Goal: Task Accomplishment & Management: Use online tool/utility

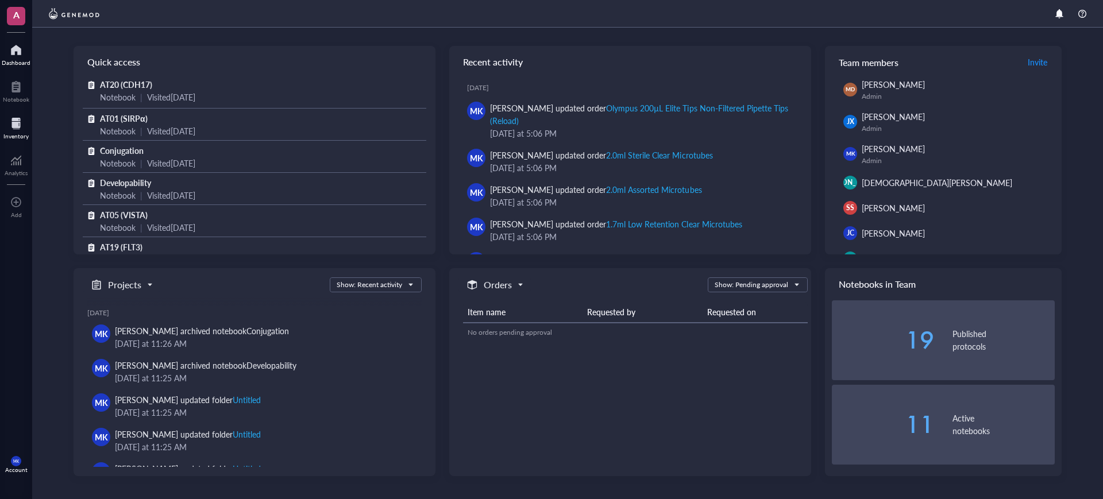
click at [26, 125] on div at bounding box center [15, 123] width 25 height 18
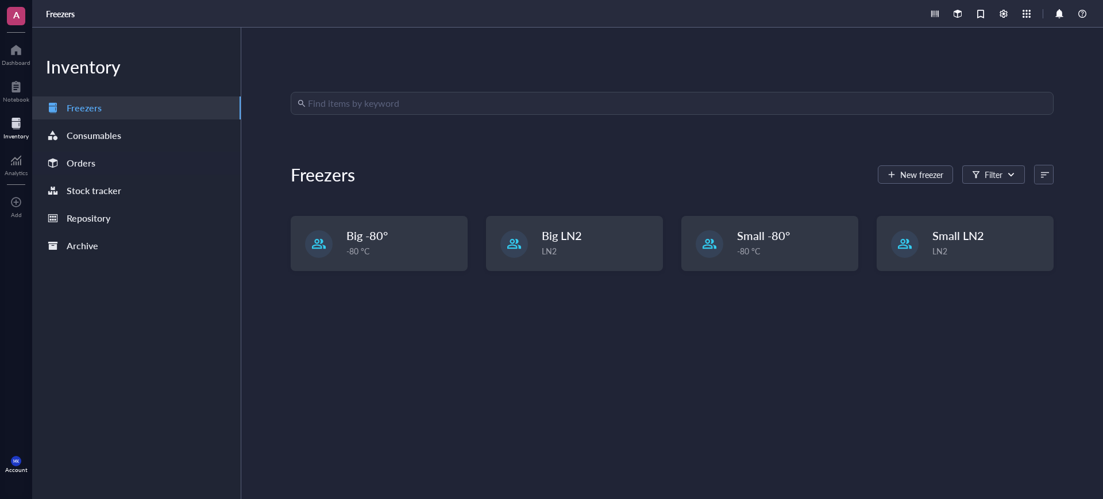
click at [76, 167] on div "Orders" at bounding box center [81, 163] width 29 height 16
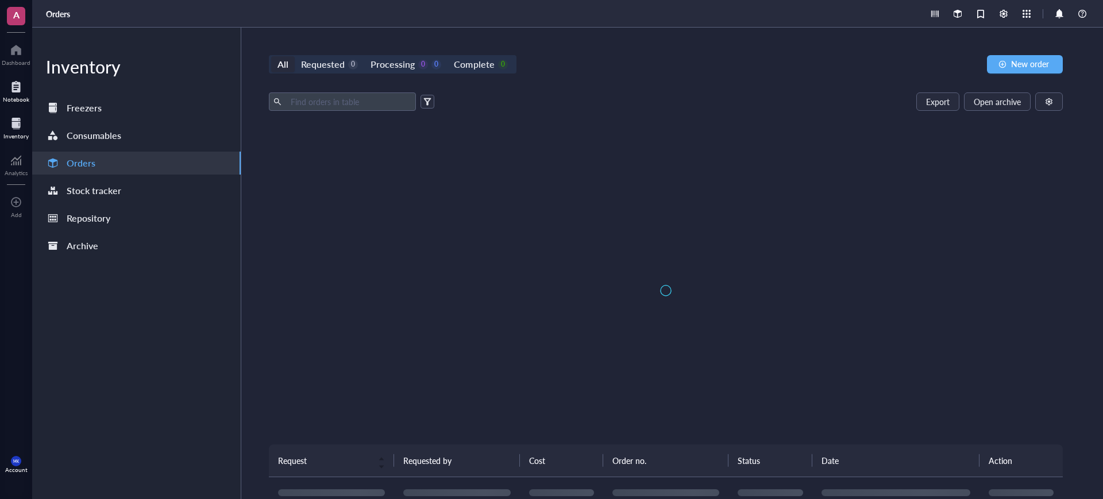
click at [19, 97] on div "Notebook" at bounding box center [16, 99] width 26 height 7
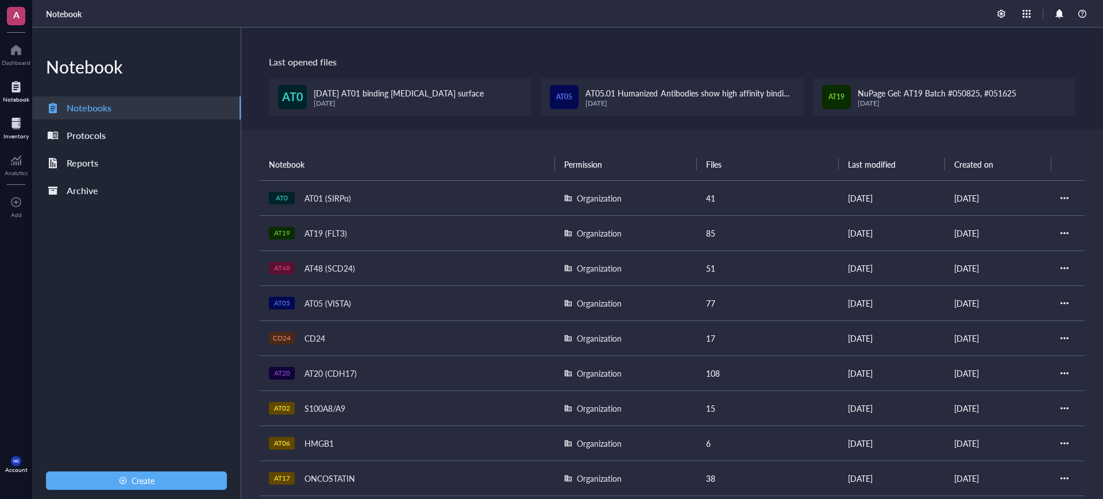
click at [17, 121] on div at bounding box center [15, 123] width 25 height 18
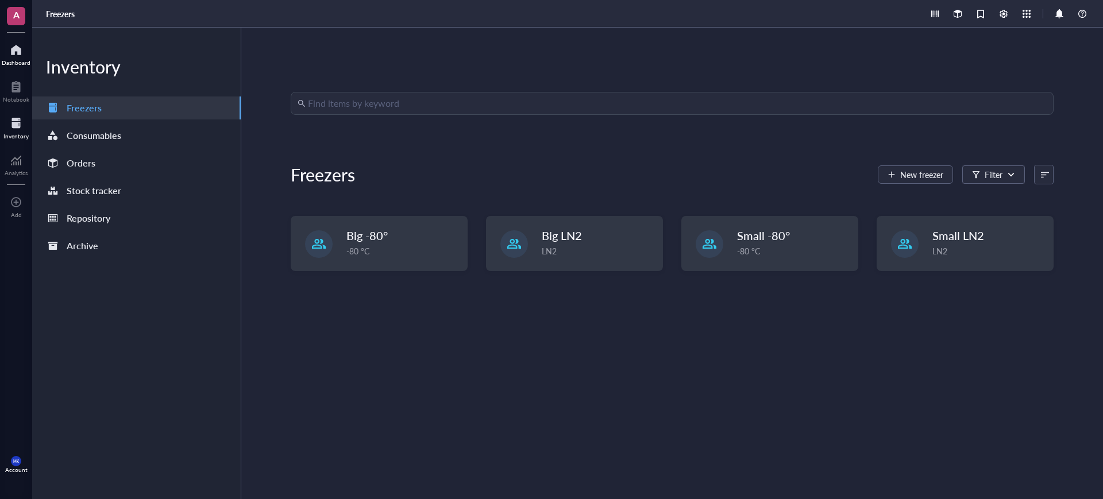
click at [14, 62] on div "Dashboard" at bounding box center [16, 62] width 29 height 7
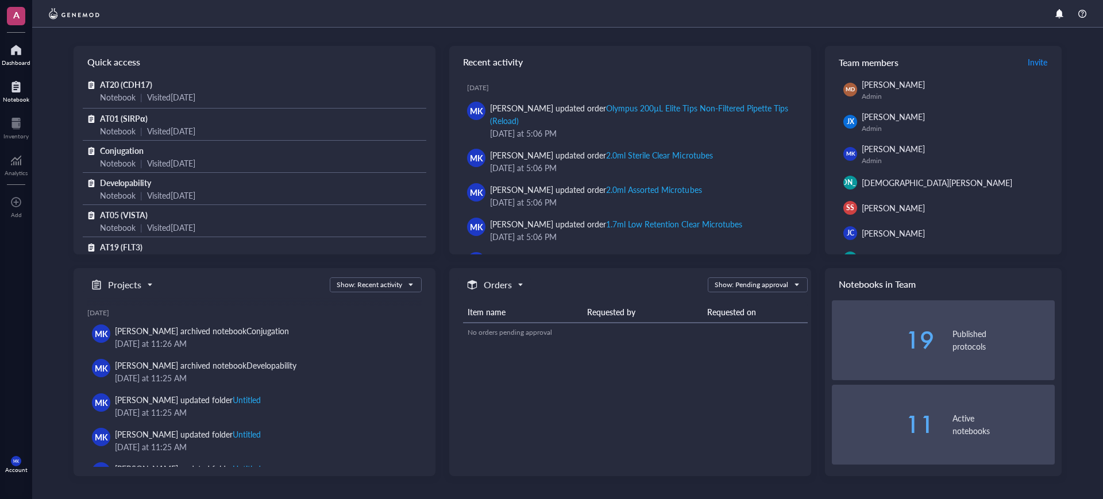
click at [25, 101] on div "Notebook" at bounding box center [16, 99] width 26 height 7
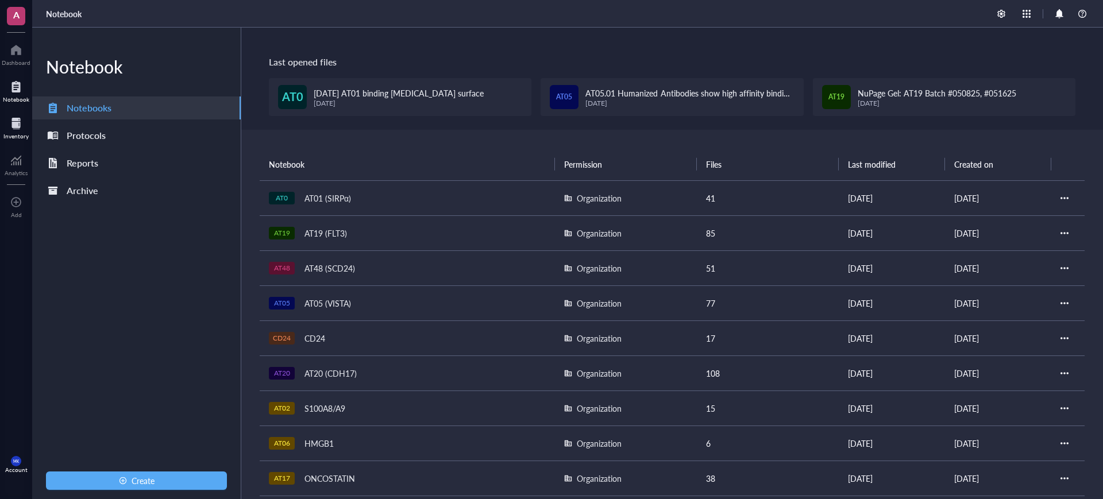
click at [29, 128] on div "Inventory" at bounding box center [16, 127] width 32 height 32
click at [17, 129] on div at bounding box center [15, 123] width 25 height 18
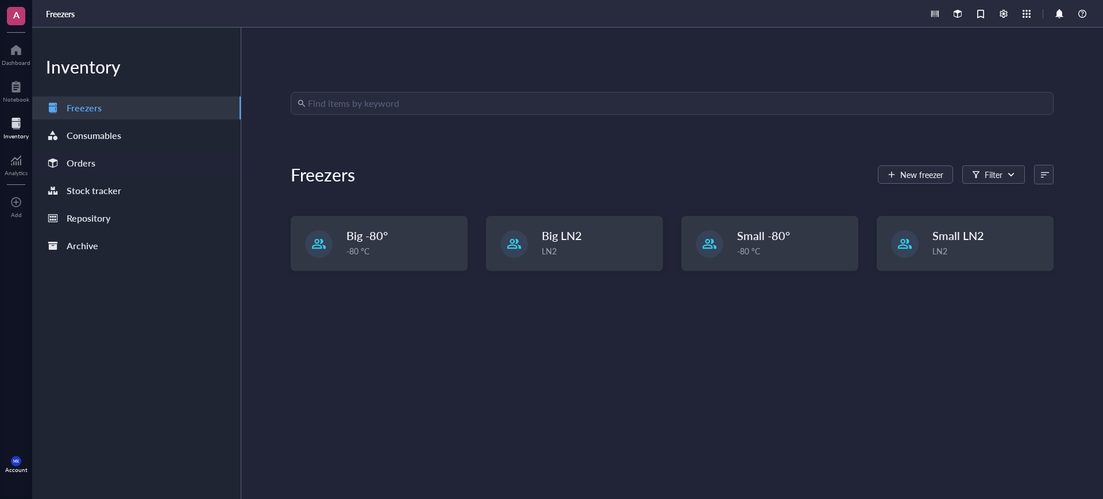
click at [101, 159] on div "Orders" at bounding box center [136, 163] width 209 height 23
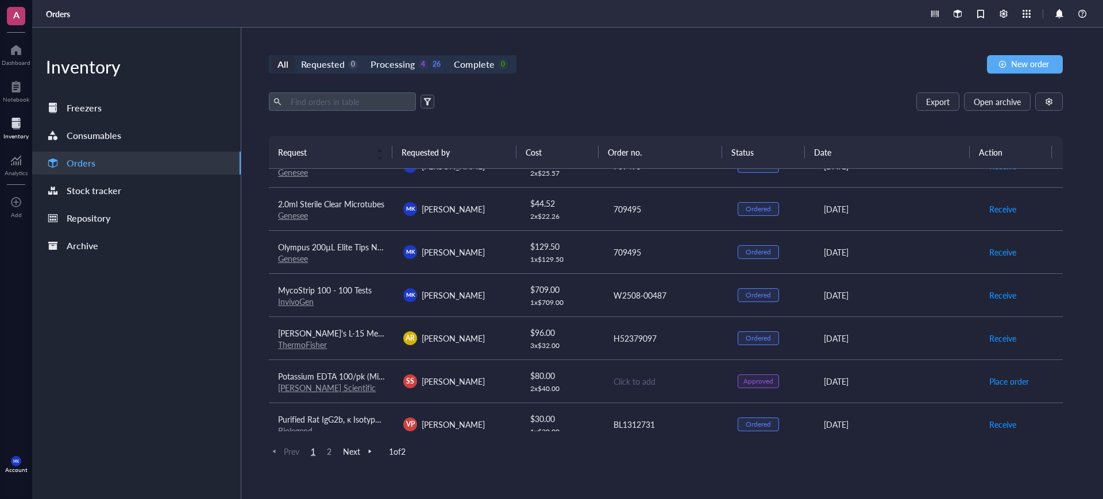
scroll to position [144, 0]
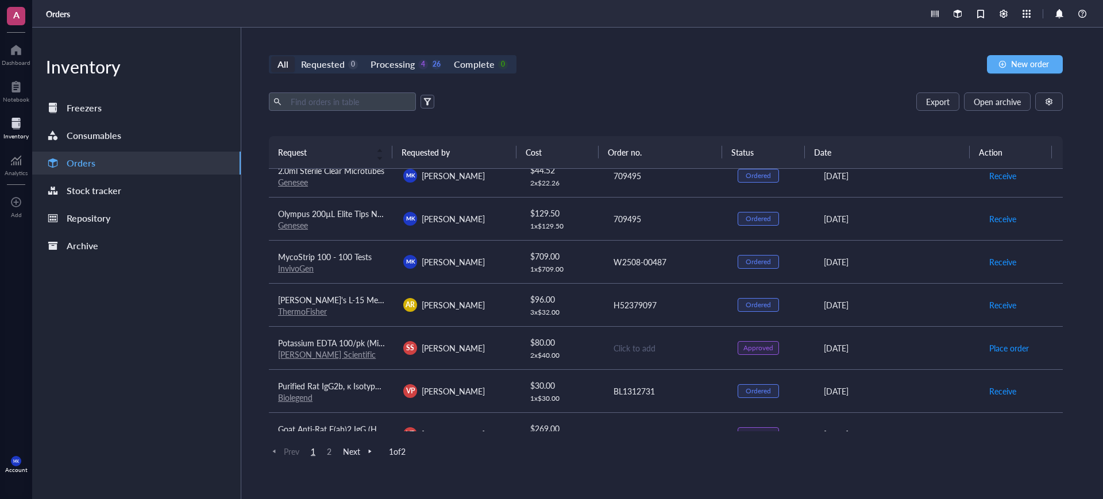
click at [630, 343] on div "Click to add" at bounding box center [667, 348] width 106 height 13
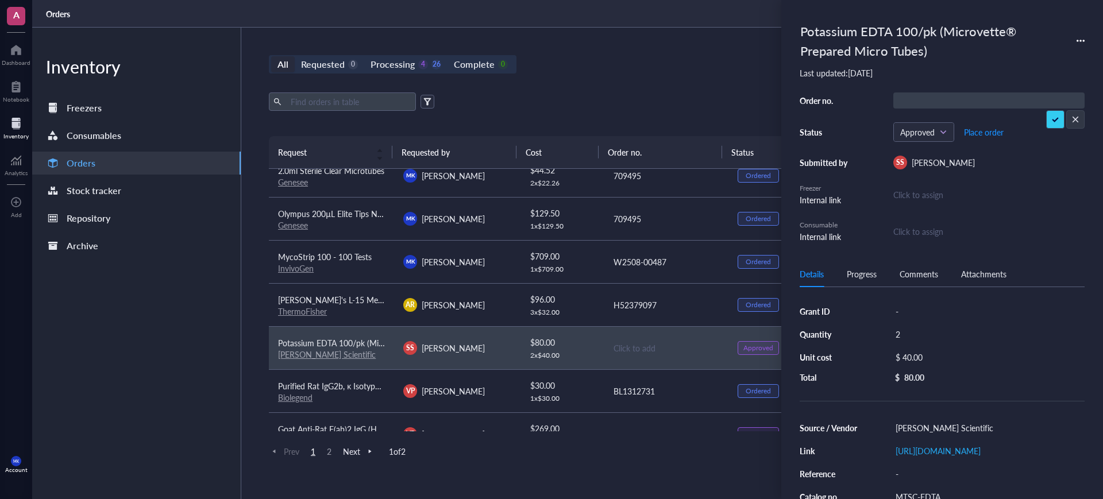
type input "1101986"
click at [996, 133] on span "Place order" at bounding box center [984, 132] width 40 height 9
click at [710, 67] on div "All Requested 0 Processing 3 27 Complete 0 New order" at bounding box center [666, 64] width 794 height 18
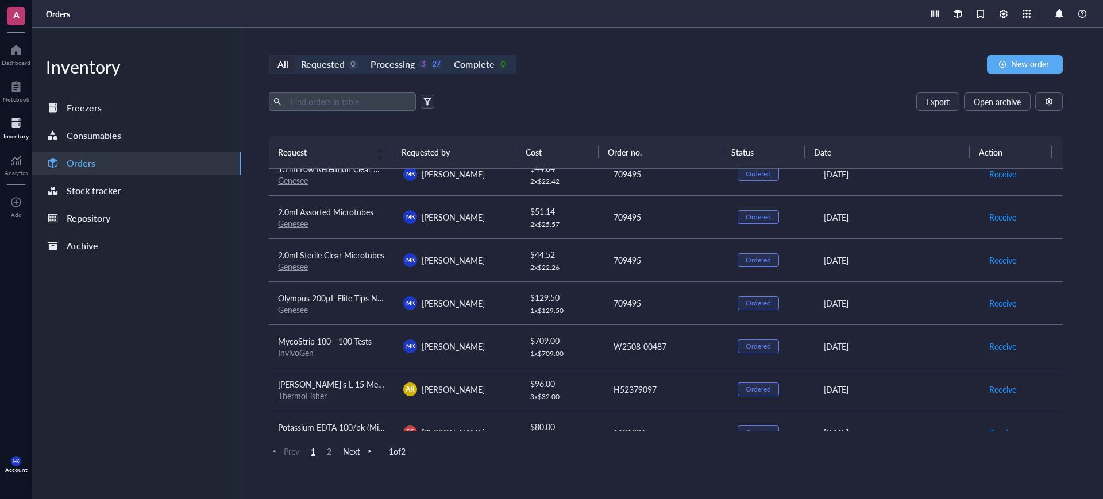
scroll to position [0, 0]
